Goal: Task Accomplishment & Management: Use online tool/utility

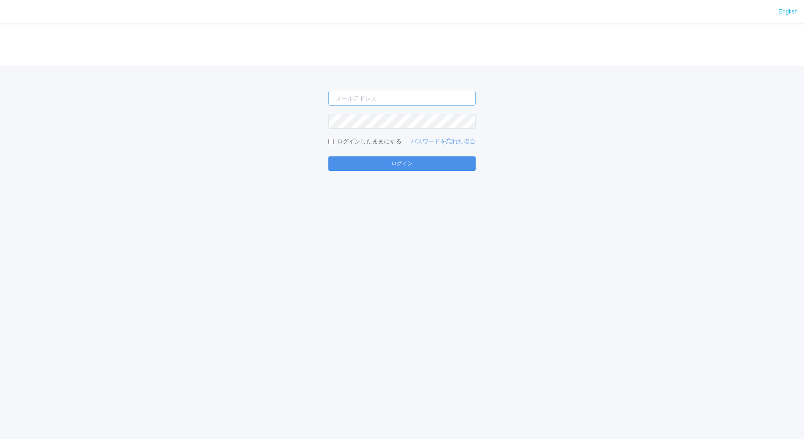
type input "[EMAIL_ADDRESS][DOMAIN_NAME]"
click at [403, 163] on button "ログイン" at bounding box center [402, 164] width 147 height 14
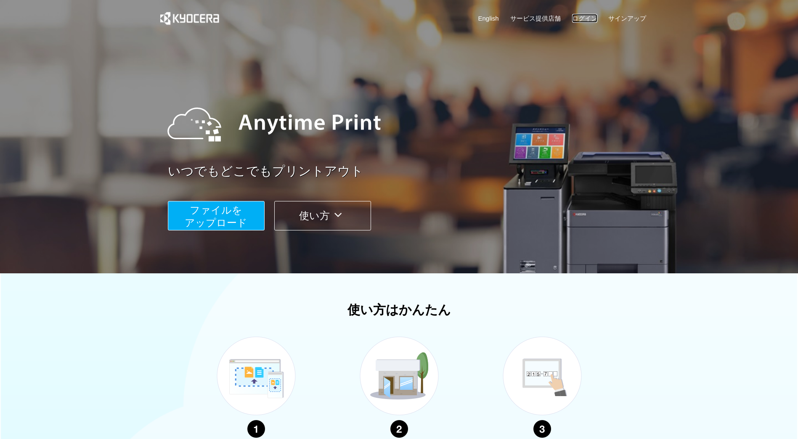
click at [585, 17] on link "ログイン" at bounding box center [584, 18] width 25 height 9
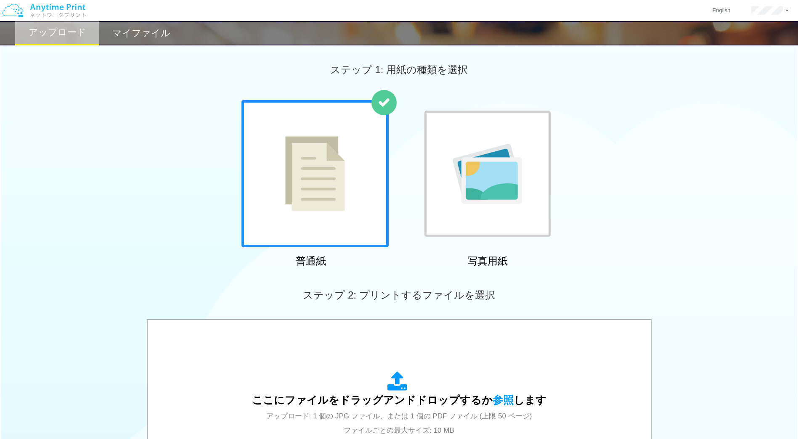
click at [162, 37] on h2 "マイファイル" at bounding box center [141, 33] width 58 height 10
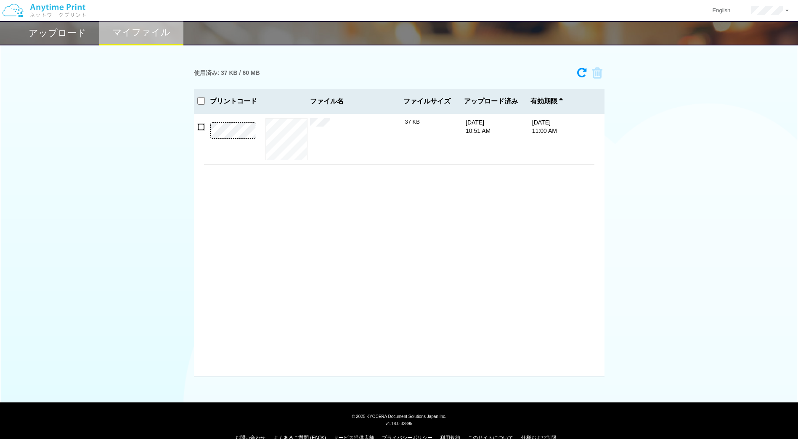
click at [202, 127] on input "checkbox" at bounding box center [201, 127] width 8 height 8
checkbox input "true"
click at [281, 137] on button "プレビュー" at bounding box center [287, 139] width 32 height 11
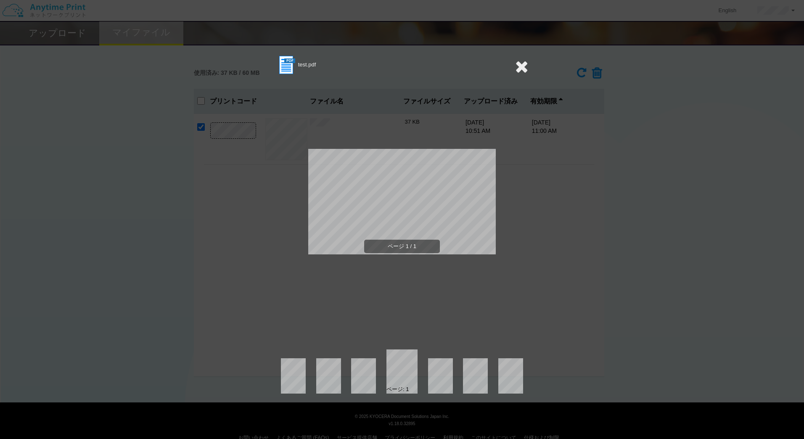
click at [526, 58] on icon at bounding box center [521, 66] width 13 height 17
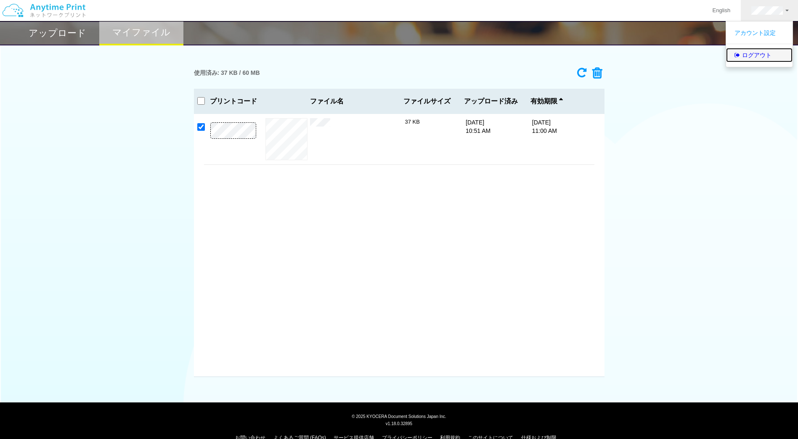
click at [752, 58] on link "ログアウト" at bounding box center [759, 55] width 66 height 14
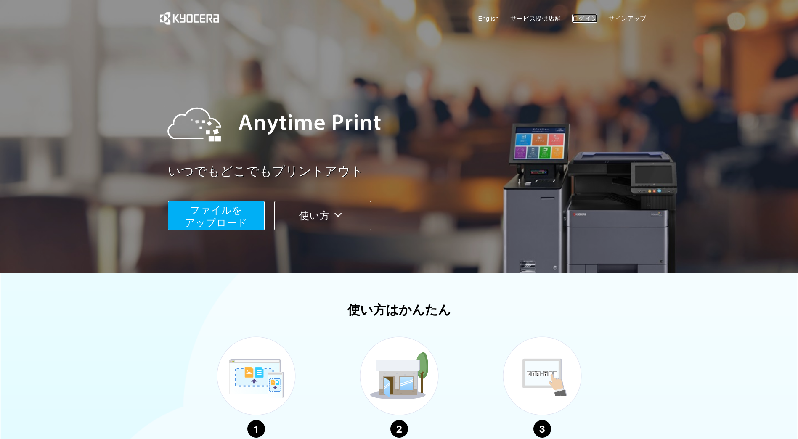
click at [589, 14] on link "ログイン" at bounding box center [584, 18] width 25 height 9
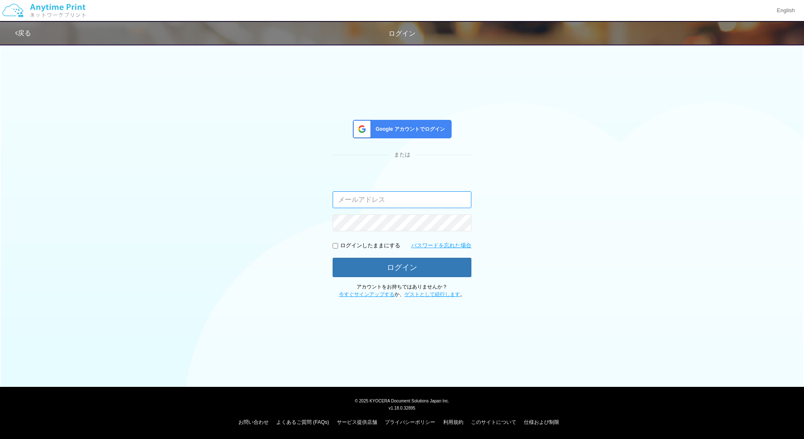
type input "[EMAIL_ADDRESS][DOMAIN_NAME]"
click at [415, 197] on input "[EMAIL_ADDRESS][DOMAIN_NAME]" at bounding box center [402, 199] width 139 height 17
type input "[PERSON_NAME][EMAIL_ADDRESS][DOMAIN_NAME]"
click at [432, 266] on button "ログイン" at bounding box center [402, 267] width 139 height 19
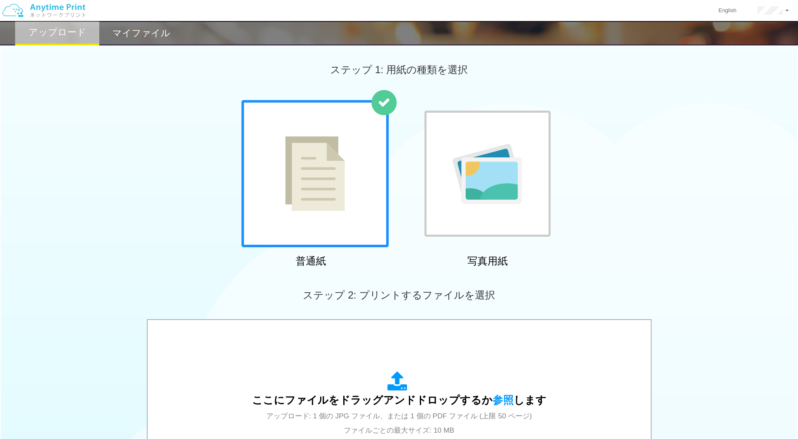
click at [162, 38] on h2 "マイファイル" at bounding box center [141, 33] width 58 height 10
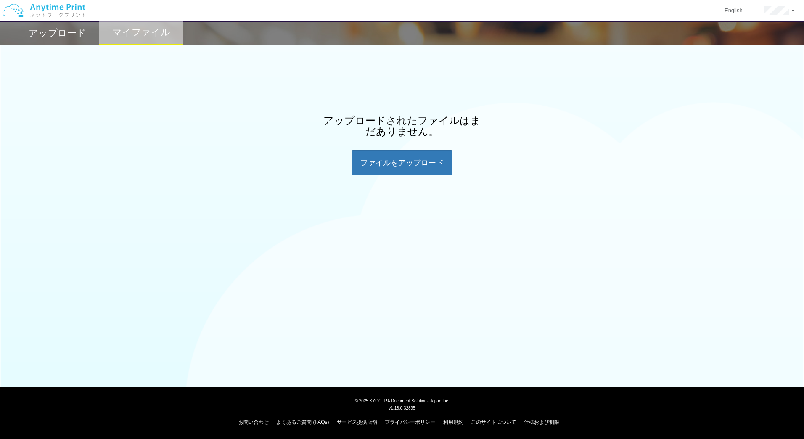
click at [60, 35] on h2 "アップロード" at bounding box center [58, 33] width 58 height 10
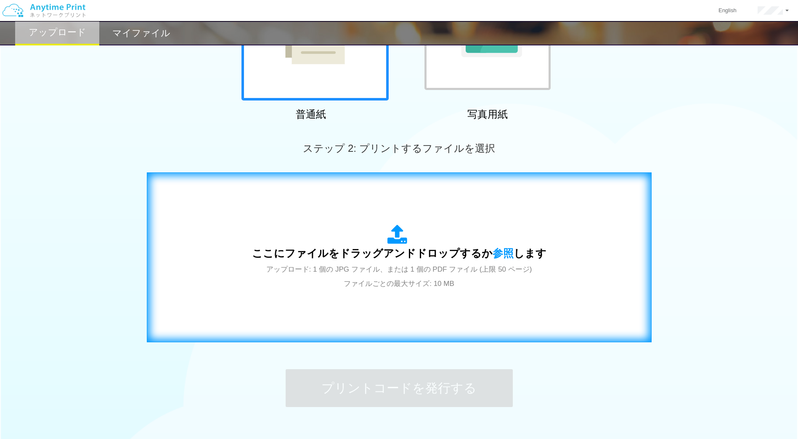
scroll to position [147, 0]
click at [496, 252] on span "参照" at bounding box center [503, 253] width 21 height 12
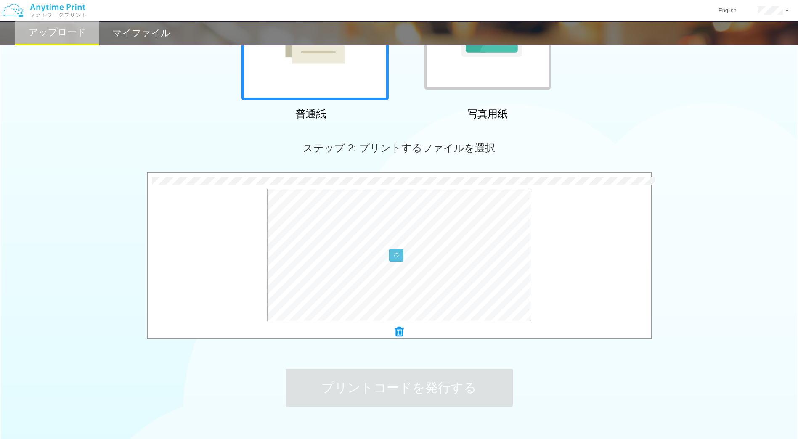
scroll to position [201, 0]
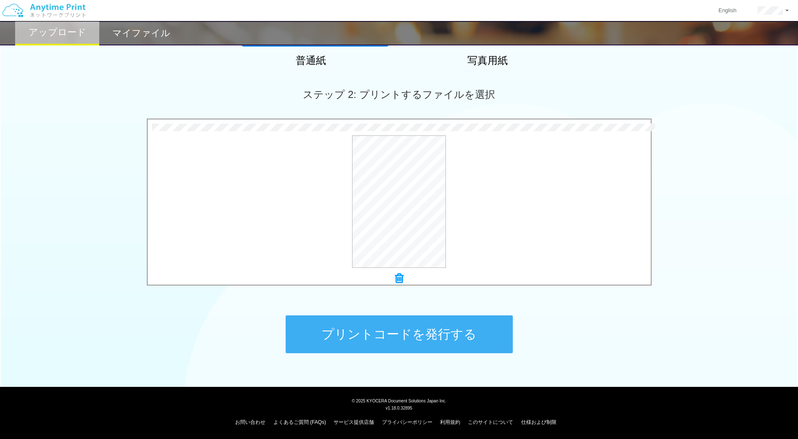
click at [357, 332] on button "プリントコードを発行する" at bounding box center [399, 335] width 227 height 38
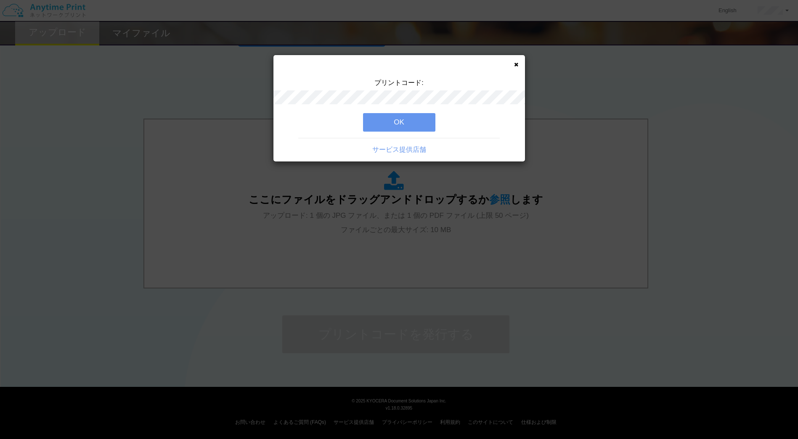
scroll to position [0, 0]
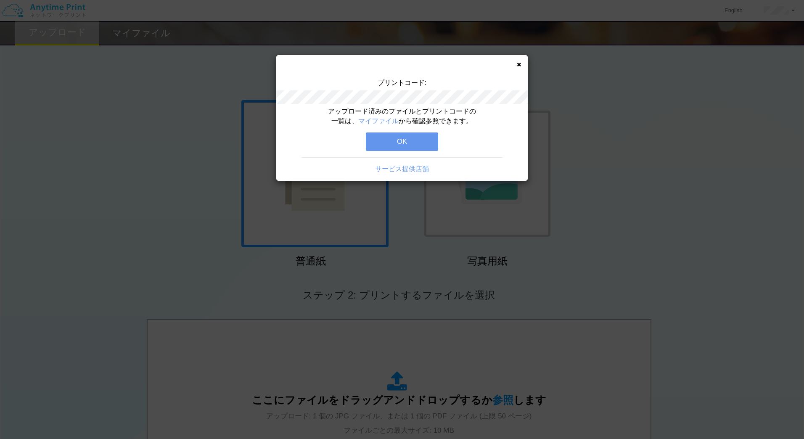
click at [387, 141] on button "OK" at bounding box center [402, 142] width 72 height 19
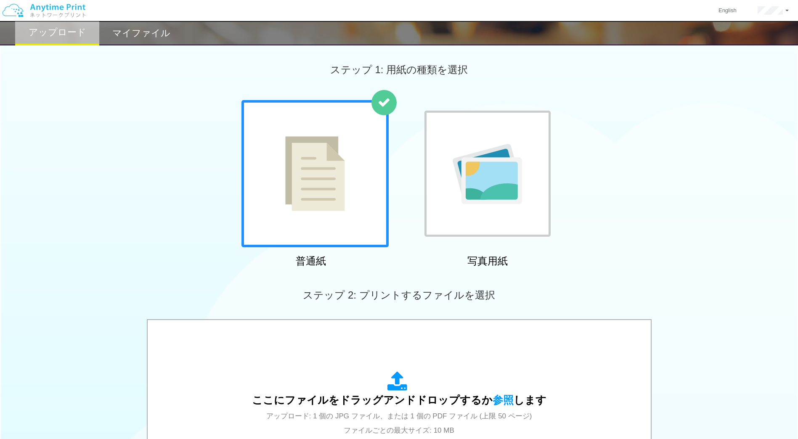
click at [145, 32] on h2 "マイファイル" at bounding box center [141, 33] width 58 height 10
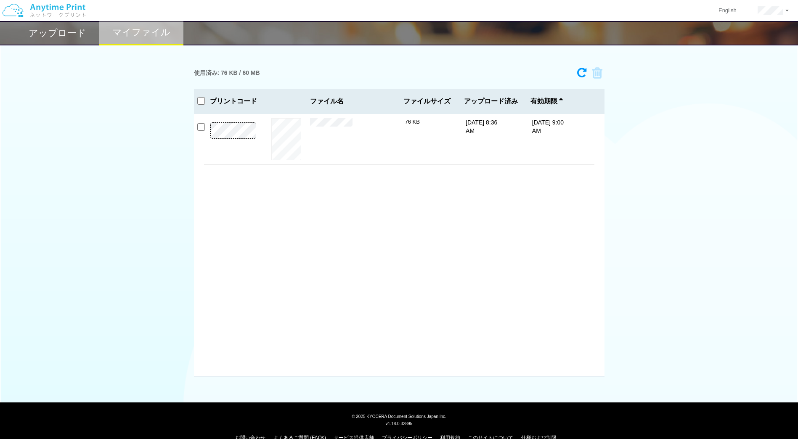
scroll to position [16, 0]
